Goal: Information Seeking & Learning: Learn about a topic

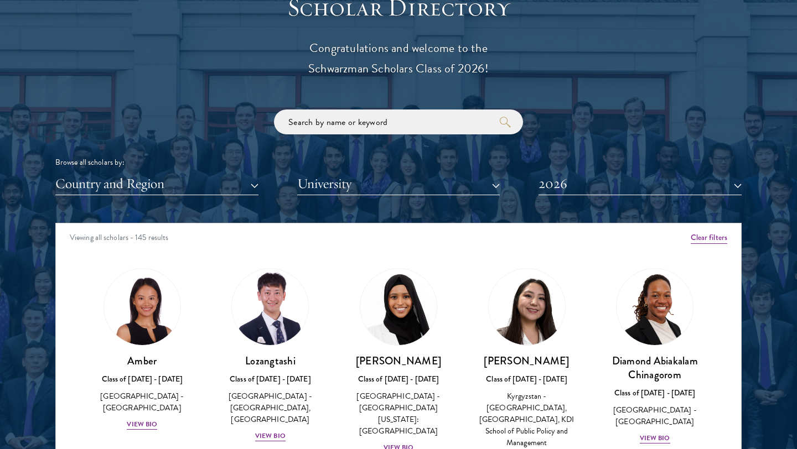
scroll to position [1380, 0]
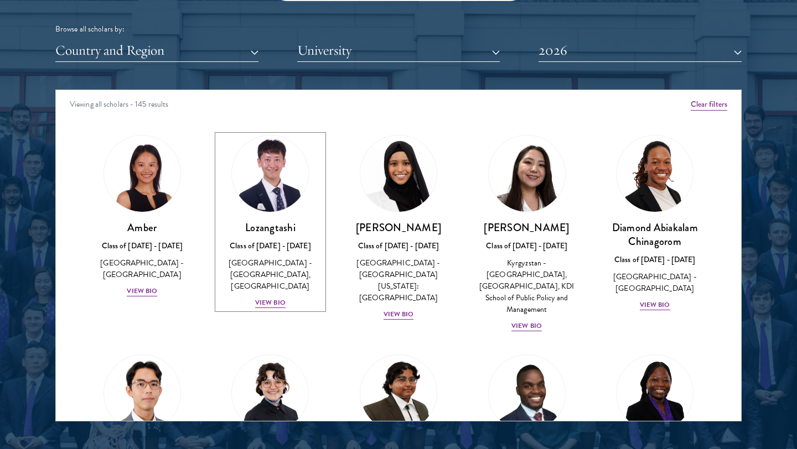
click at [297, 221] on h3 "Lozangtashi" at bounding box center [271, 228] width 106 height 14
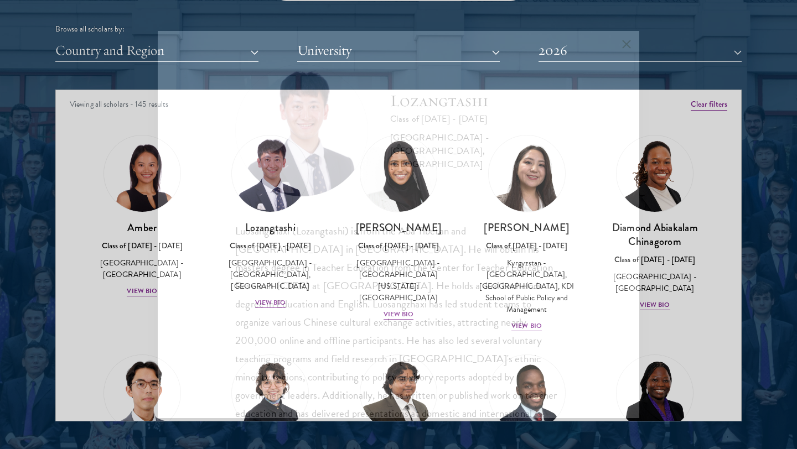
click at [297, 221] on div "Lozangtashi Class of [DATE] - [DATE] [GEOGRAPHIC_DATA] - [GEOGRAPHIC_DATA], [GE…" at bounding box center [398, 262] width 327 height 396
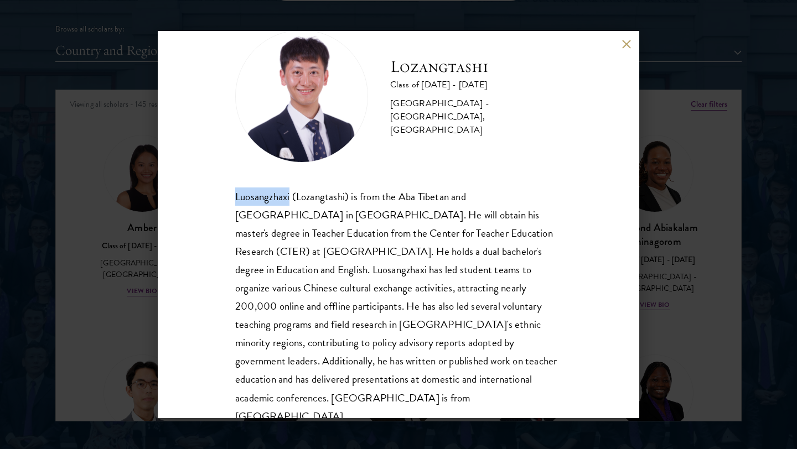
scroll to position [38, 0]
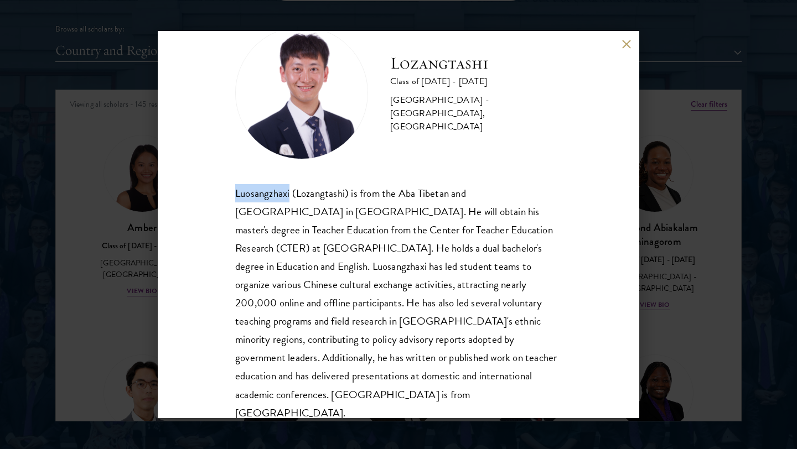
click at [699, 245] on div "Lozangtashi Class of [DATE] - [DATE] [GEOGRAPHIC_DATA] - [GEOGRAPHIC_DATA], [GE…" at bounding box center [398, 224] width 797 height 449
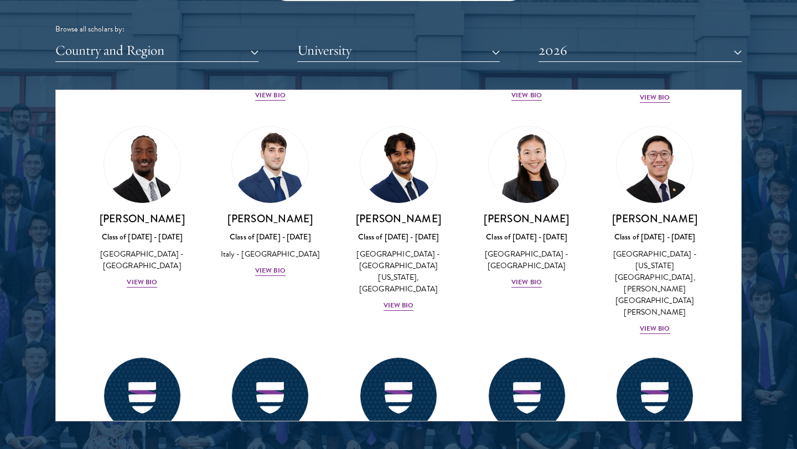
scroll to position [4235, 0]
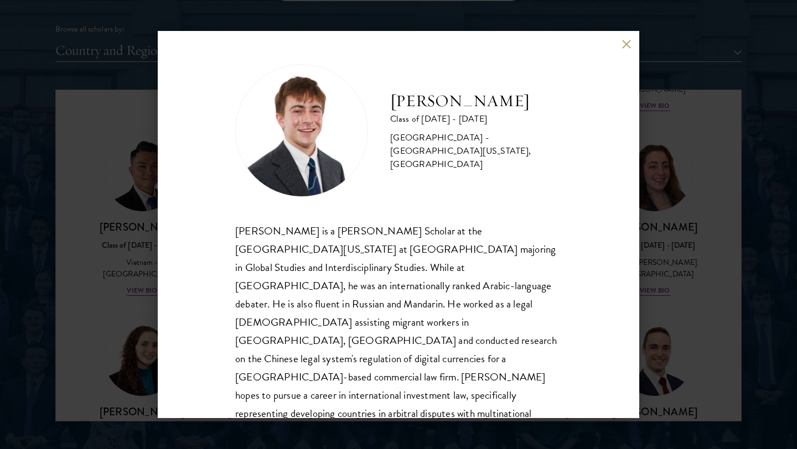
scroll to position [1, 0]
click at [756, 272] on div "[PERSON_NAME] Class of [DATE] - [DATE] [GEOGRAPHIC_DATA] - [GEOGRAPHIC_DATA][US…" at bounding box center [398, 224] width 797 height 449
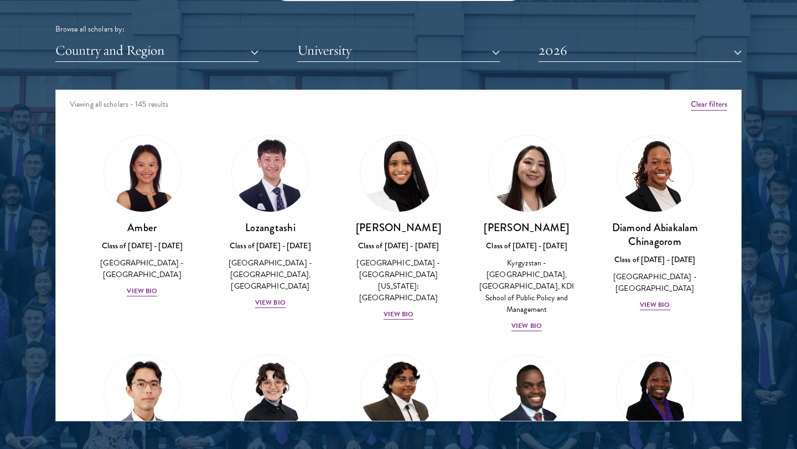
scroll to position [4236, 0]
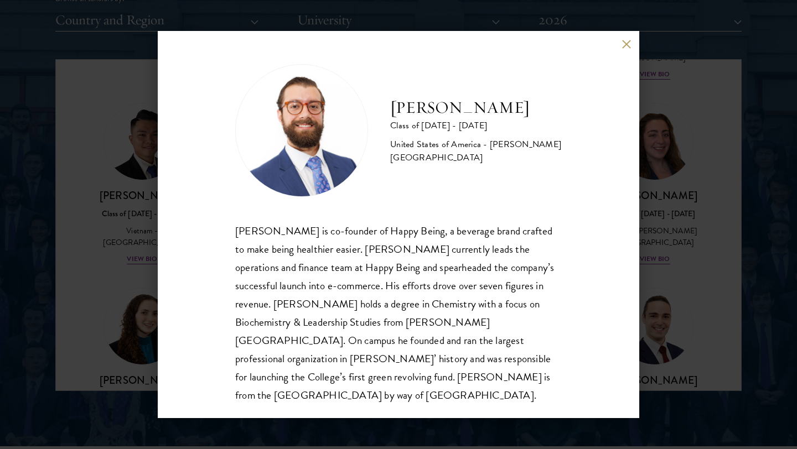
click at [666, 188] on div "[PERSON_NAME] Class of [DATE] - [DATE] [GEOGRAPHIC_DATA] - [PERSON_NAME][GEOGRA…" at bounding box center [398, 224] width 797 height 449
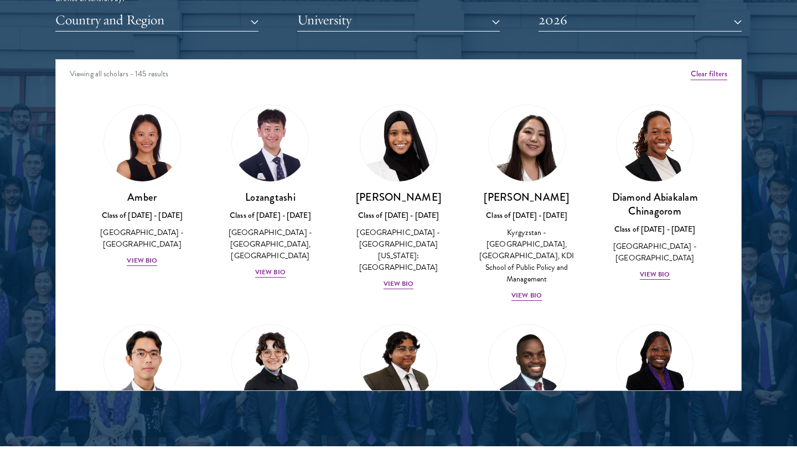
scroll to position [4236, 0]
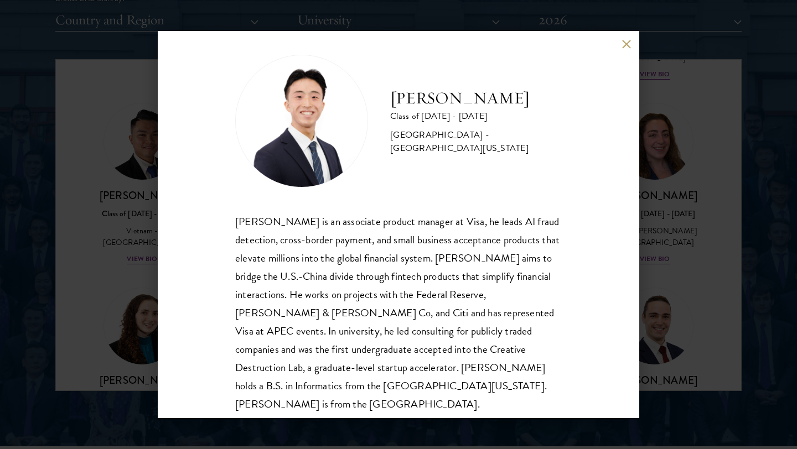
scroll to position [19, 0]
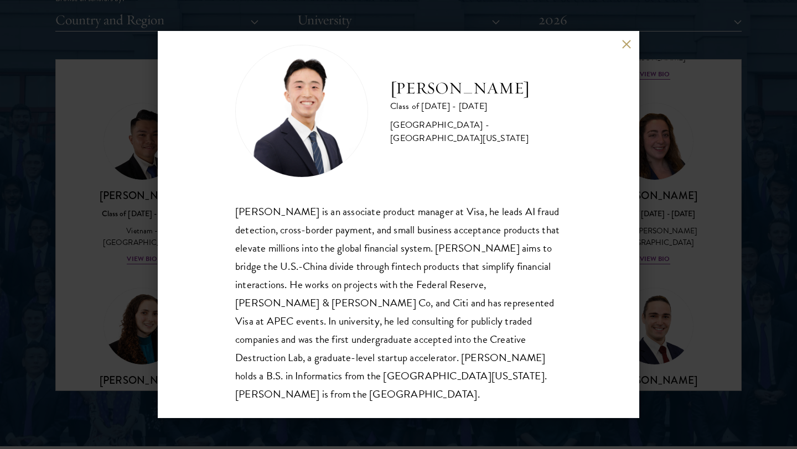
click at [689, 172] on div "[PERSON_NAME] Class of [DATE] - [DATE] [GEOGRAPHIC_DATA] - [GEOGRAPHIC_DATA][US…" at bounding box center [398, 224] width 797 height 449
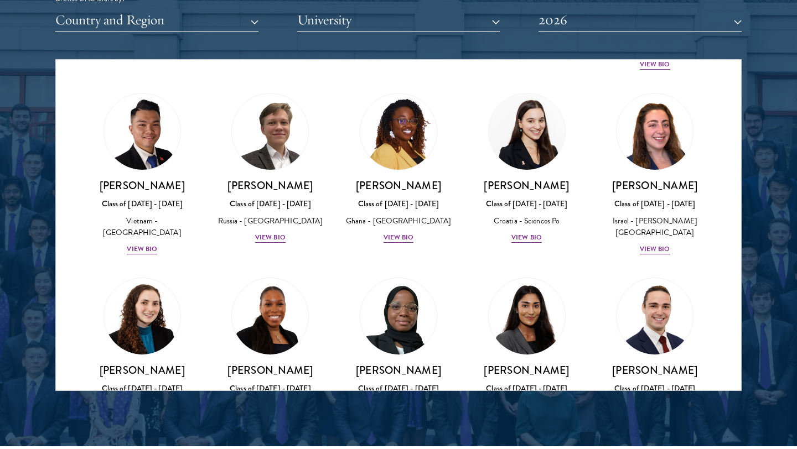
scroll to position [4712, 0]
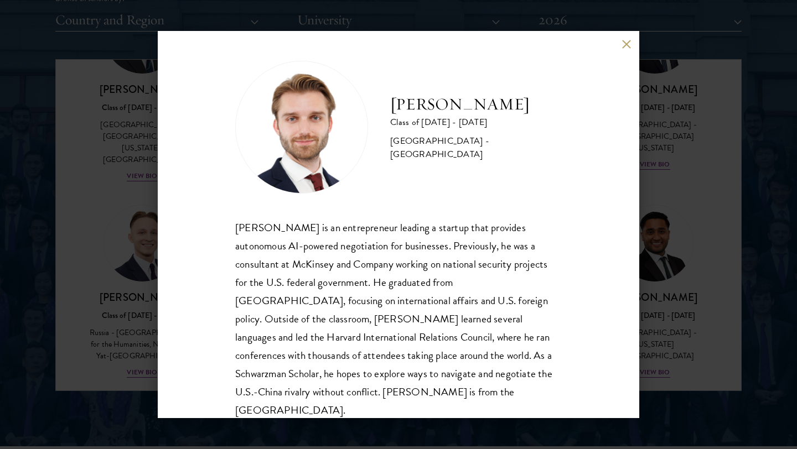
scroll to position [6, 0]
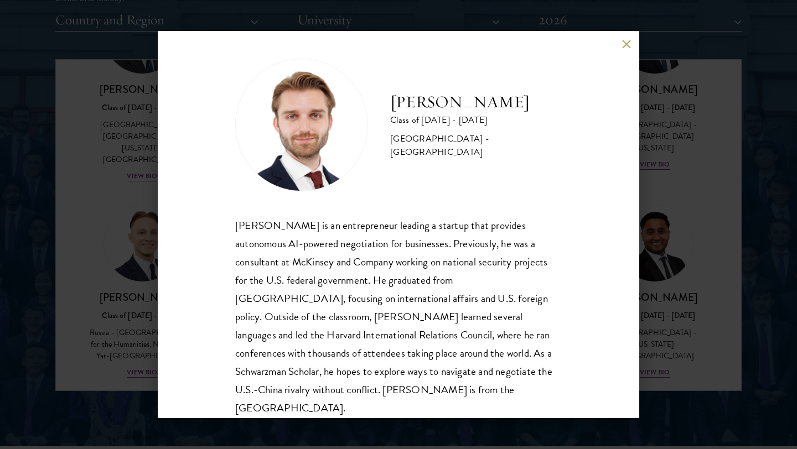
click at [707, 145] on div "[PERSON_NAME] Class of [DATE] - [DATE] [GEOGRAPHIC_DATA] - [GEOGRAPHIC_DATA] [P…" at bounding box center [398, 224] width 797 height 449
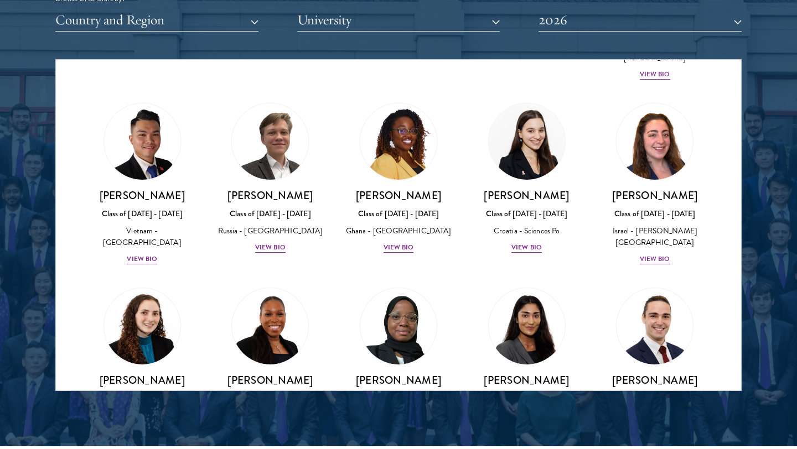
scroll to position [4637, 0]
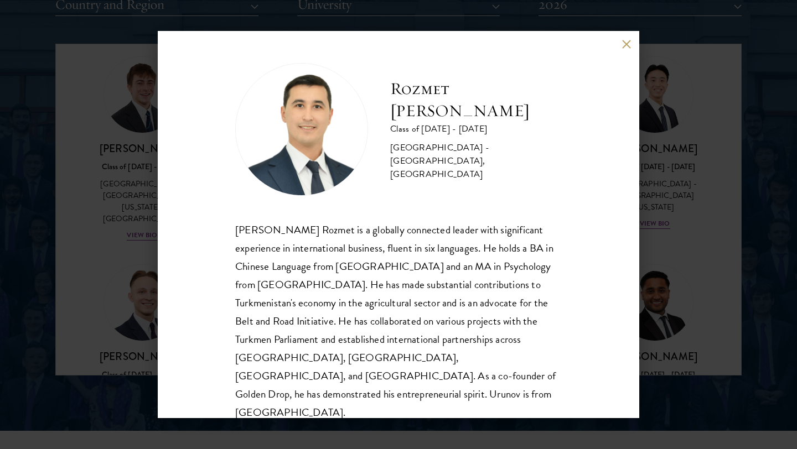
scroll to position [1429, 0]
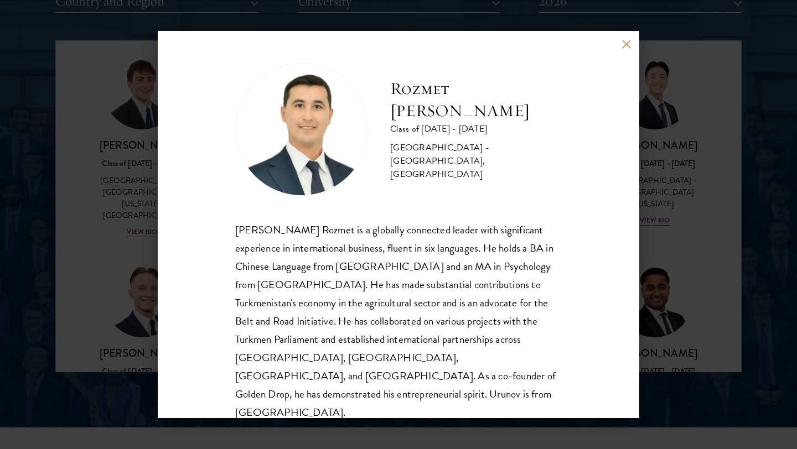
click at [446, 107] on h2 "Rozmet [PERSON_NAME]" at bounding box center [476, 100] width 172 height 44
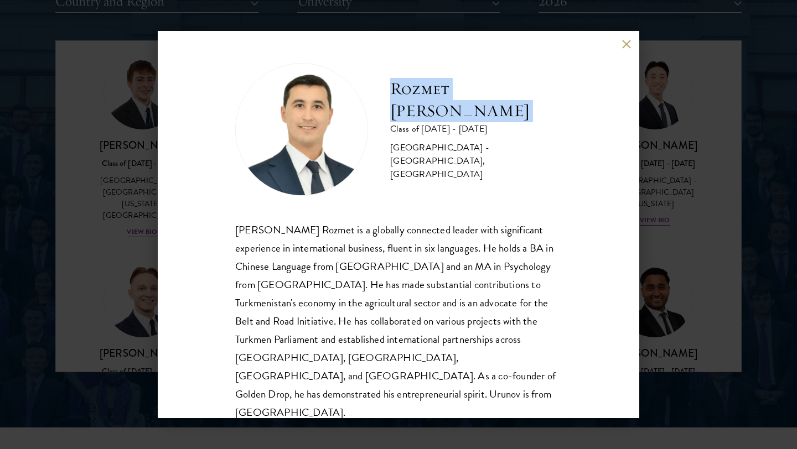
click at [446, 107] on h2 "Rozmet [PERSON_NAME]" at bounding box center [476, 100] width 172 height 44
click at [638, 177] on div "Rozmet Urunov Class of [DATE] - [DATE] [GEOGRAPHIC_DATA] - [GEOGRAPHIC_DATA], […" at bounding box center [399, 224] width 482 height 387
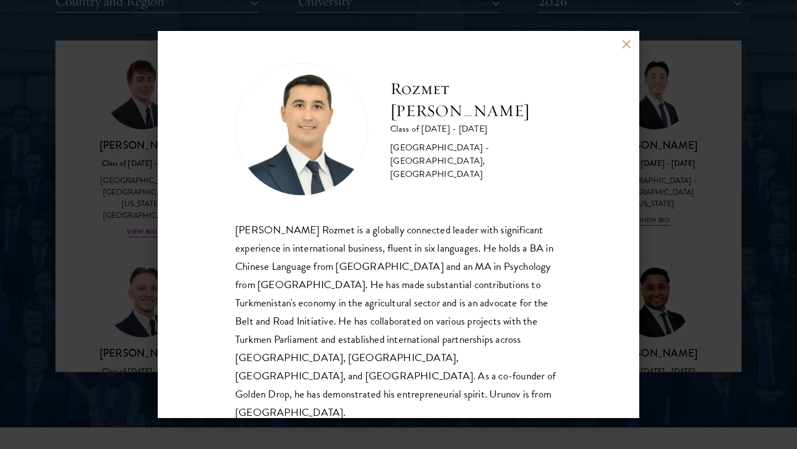
click at [644, 192] on div "Rozmet Urunov Class of [DATE] - [DATE] [GEOGRAPHIC_DATA] - [GEOGRAPHIC_DATA], […" at bounding box center [398, 224] width 797 height 449
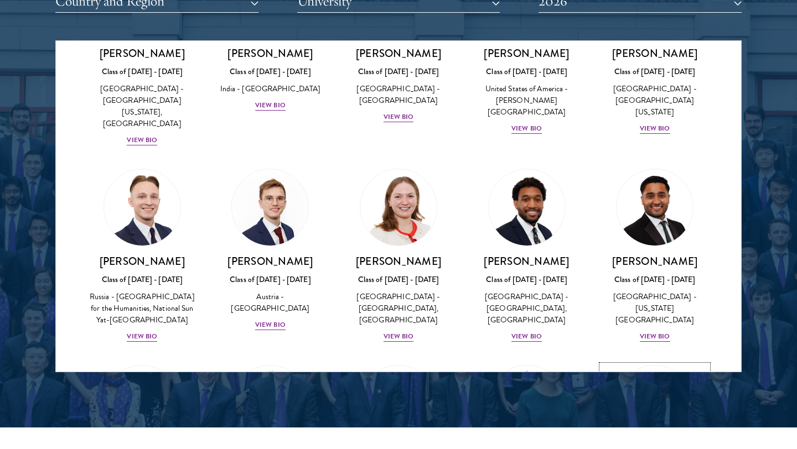
scroll to position [4730, 0]
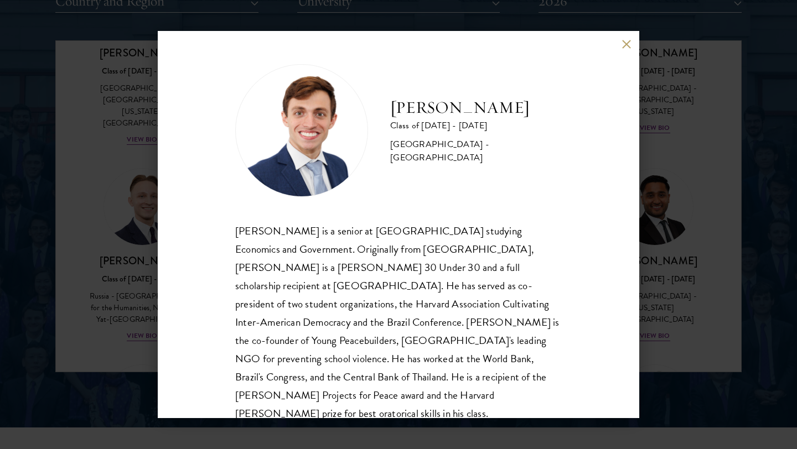
click at [674, 262] on div "[PERSON_NAME] Class of [DATE] - [DATE] [GEOGRAPHIC_DATA] - [GEOGRAPHIC_DATA] [P…" at bounding box center [398, 224] width 797 height 449
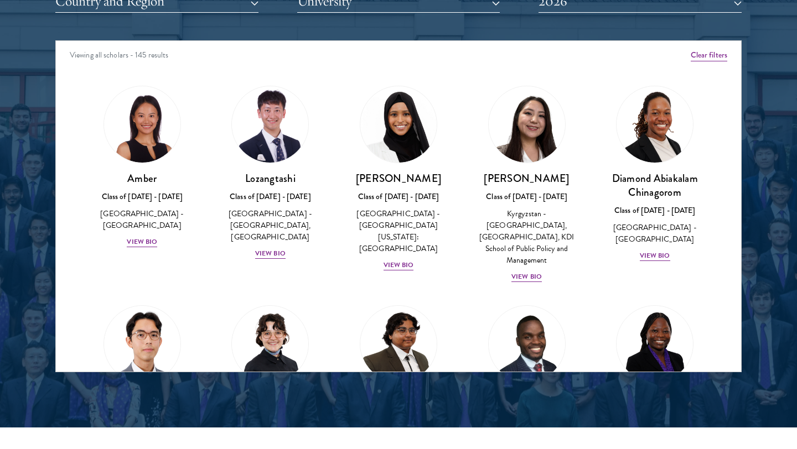
scroll to position [4752, 0]
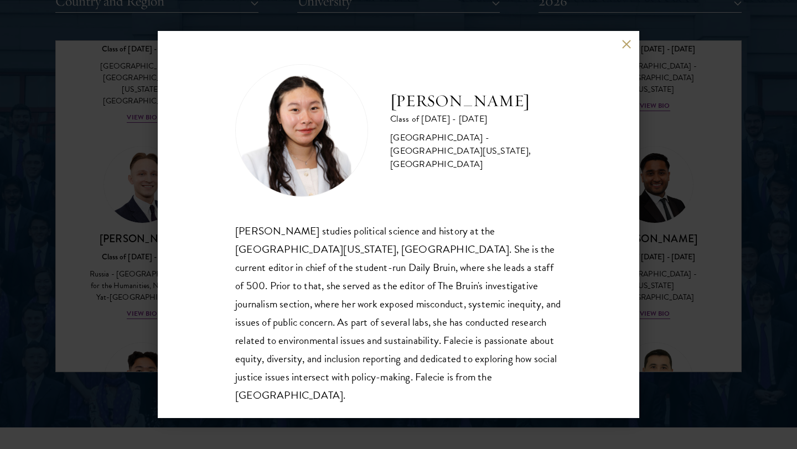
click at [688, 254] on div "[PERSON_NAME] Class of [DATE] - [DATE] [GEOGRAPHIC_DATA] - [GEOGRAPHIC_DATA][US…" at bounding box center [398, 224] width 797 height 449
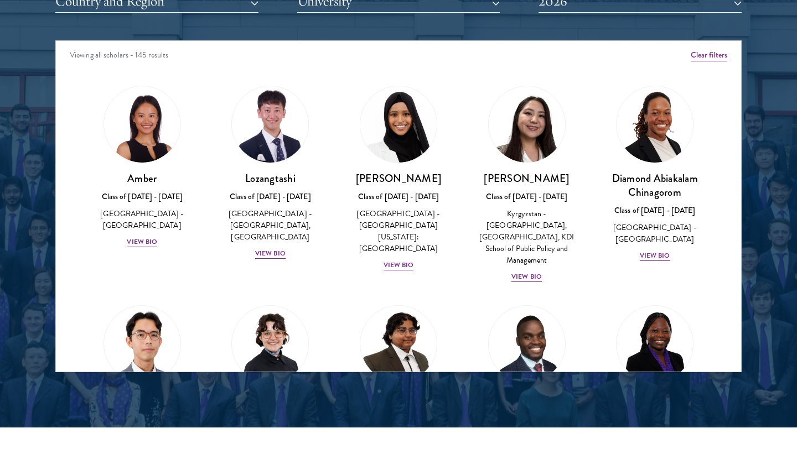
scroll to position [4761, 0]
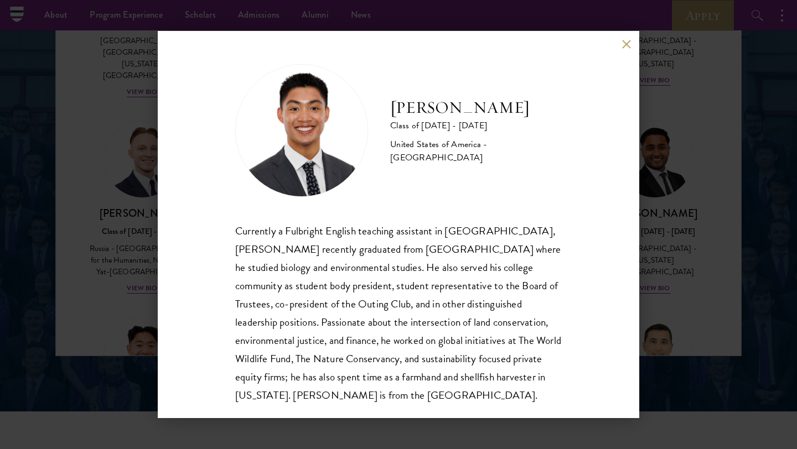
scroll to position [1444, 0]
click at [679, 167] on div "[PERSON_NAME] Class of [DATE] - [DATE] [GEOGRAPHIC_DATA] - [GEOGRAPHIC_DATA] Cu…" at bounding box center [398, 224] width 797 height 449
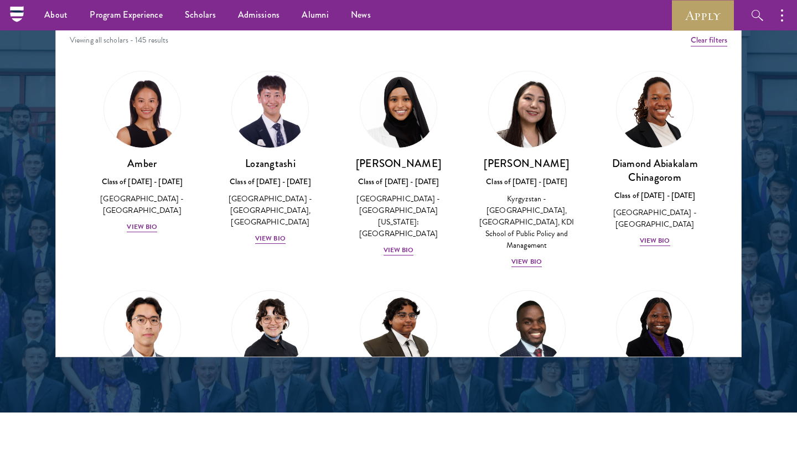
scroll to position [4761, 0]
